Goal: Task Accomplishment & Management: Use online tool/utility

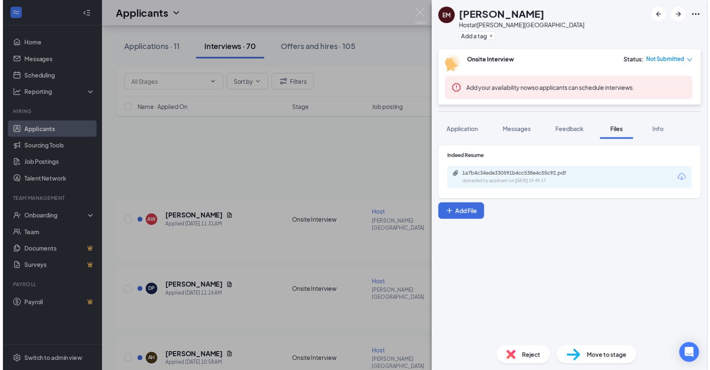
scroll to position [168, 0]
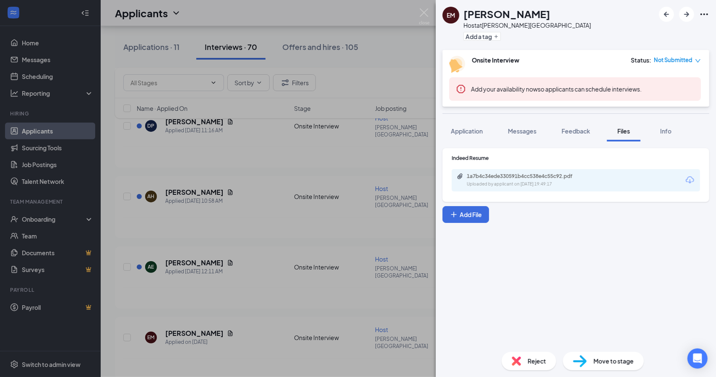
click at [388, 49] on div "EM [PERSON_NAME] Host at [PERSON_NAME][GEOGRAPHIC_DATA] Add a tag Onsite Interv…" at bounding box center [358, 188] width 716 height 377
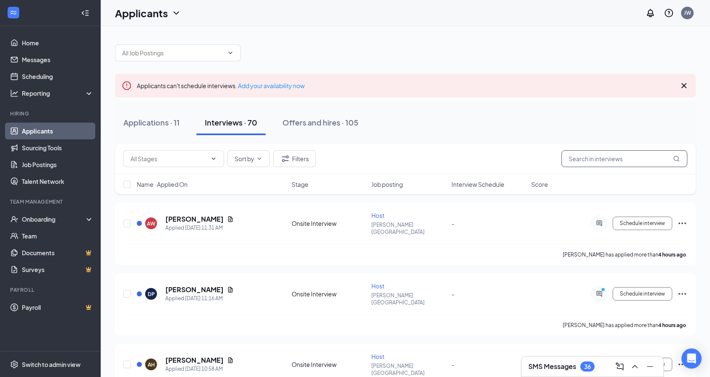
click at [582, 155] on input "text" at bounding box center [624, 158] width 126 height 17
click at [582, 156] on input "text" at bounding box center [624, 158] width 126 height 17
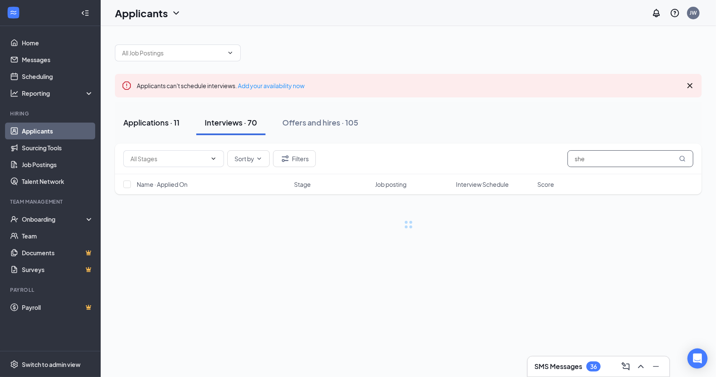
type input "she"
click at [164, 118] on div "Applications · 11" at bounding box center [151, 122] width 56 height 10
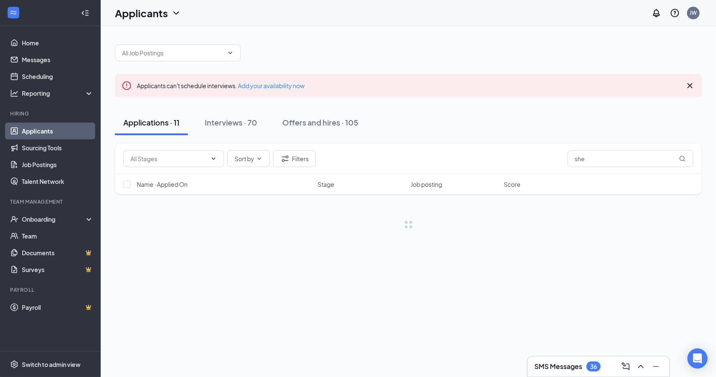
click at [164, 118] on div "Applications · 11" at bounding box center [151, 122] width 56 height 10
click at [635, 162] on input "she" at bounding box center [631, 158] width 126 height 17
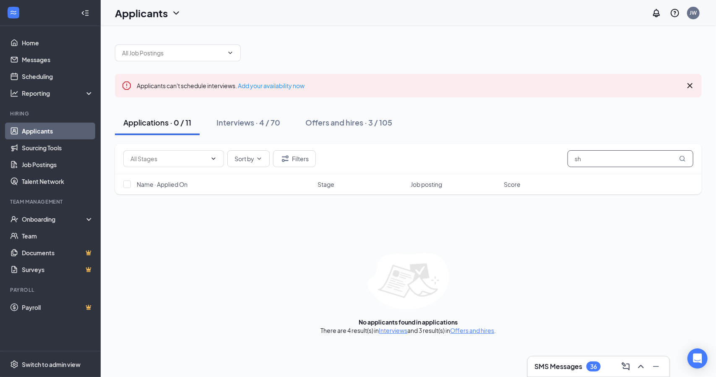
type input "s"
type input "chav"
click at [244, 126] on div "Interviews · 0 / 70" at bounding box center [249, 122] width 64 height 10
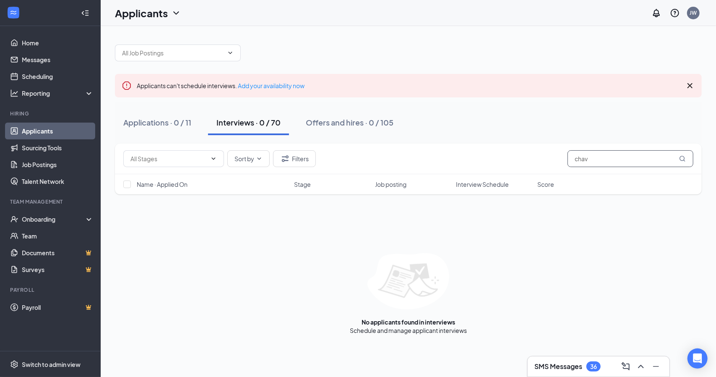
click at [613, 163] on input "chav" at bounding box center [631, 158] width 126 height 17
click at [613, 162] on input "chav" at bounding box center [631, 158] width 126 height 17
type input "s"
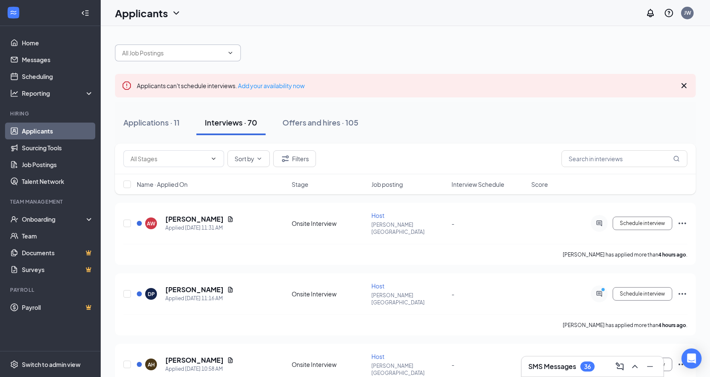
click at [219, 54] on input "text" at bounding box center [173, 52] width 102 height 9
